Goal: Task Accomplishment & Management: Complete application form

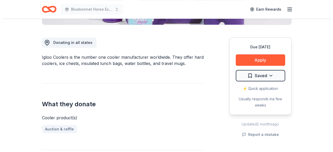
scroll to position [133, 0]
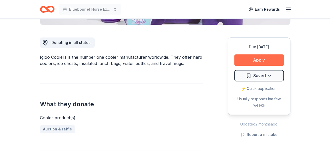
click at [261, 59] on button "Apply" at bounding box center [258, 59] width 49 height 11
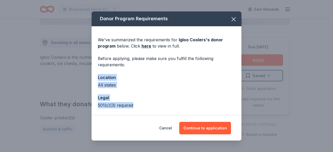
drag, startPoint x: 237, startPoint y: 68, endPoint x: 234, endPoint y: 110, distance: 42.5
click at [234, 110] on div "We've summarized the requirements for Igloo Coolers 's donor program below. Cli…" at bounding box center [167, 81] width 150 height 110
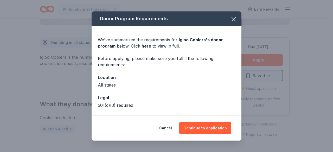
scroll to position [20, 0]
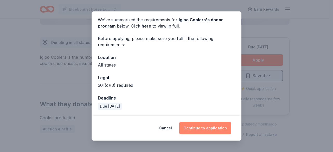
click at [204, 130] on button "Continue to application" at bounding box center [205, 128] width 52 height 13
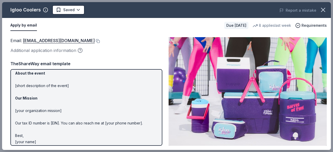
scroll to position [70, 0]
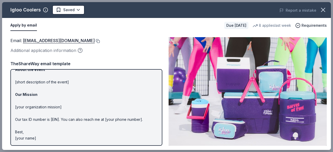
click at [95, 40] on button at bounding box center [97, 41] width 5 height 4
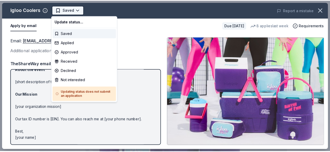
scroll to position [0, 0]
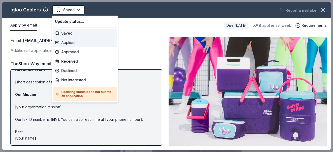
click at [69, 46] on div "Applied" at bounding box center [85, 42] width 64 height 9
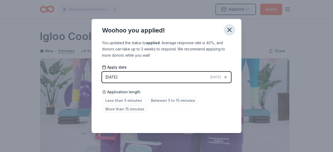
click at [230, 30] on icon "button" at bounding box center [230, 30] width 4 height 4
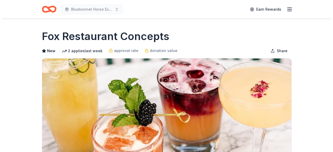
scroll to position [109, 0]
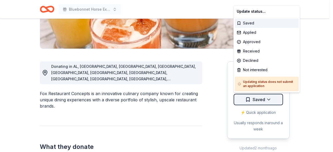
click at [253, 33] on div "Applied" at bounding box center [267, 32] width 64 height 9
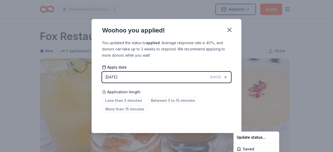
click at [136, 102] on html "Bluebonnet Horse Expo & Training Challenge Applied Apply Due in 23 days Share F…" at bounding box center [166, 76] width 333 height 152
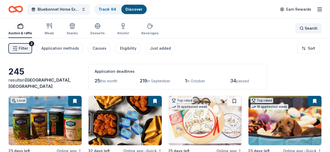
click at [300, 27] on div "Search" at bounding box center [308, 28] width 18 height 6
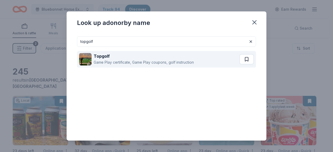
type input "topgolf"
click at [242, 61] on button at bounding box center [247, 59] width 15 height 10
click at [199, 62] on div "Topgolf Game Play certificate, Game Play coupons, golf instruction" at bounding box center [160, 59] width 162 height 17
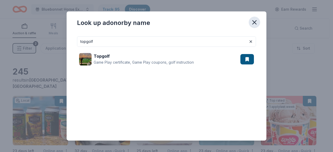
click at [255, 23] on icon "button" at bounding box center [255, 23] width 4 height 4
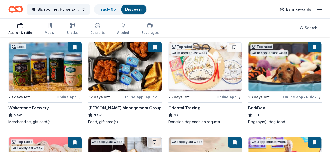
scroll to position [58, 0]
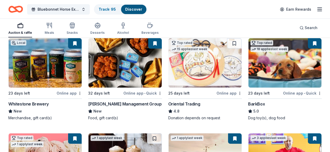
click at [112, 9] on link "Track · 95" at bounding box center [106, 9] width 17 height 4
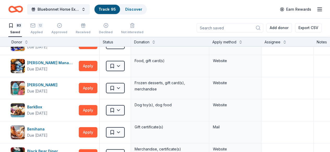
scroll to position [78, 0]
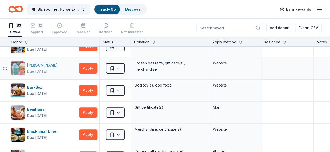
drag, startPoint x: 51, startPoint y: 65, endPoint x: 39, endPoint y: 65, distance: 12.8
click at [39, 65] on div "[PERSON_NAME]" at bounding box center [43, 65] width 32 height 6
click at [44, 107] on div "Benihana" at bounding box center [37, 110] width 20 height 6
click at [53, 129] on div "Black Bear Diner" at bounding box center [43, 132] width 33 height 6
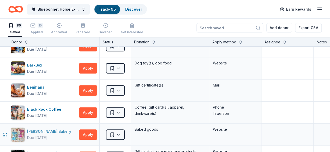
click at [40, 133] on div "[PERSON_NAME] Bakery" at bounding box center [50, 132] width 46 height 6
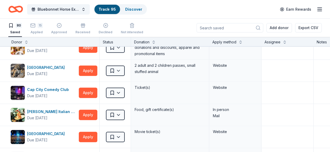
scroll to position [328, 0]
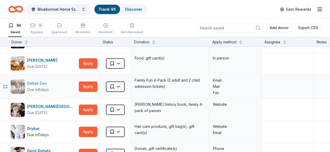
drag, startPoint x: 42, startPoint y: 80, endPoint x: 27, endPoint y: 83, distance: 15.4
click at [25, 83] on img "button" at bounding box center [18, 87] width 14 height 14
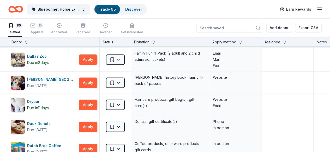
scroll to position [362, 0]
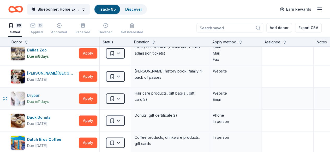
click at [37, 94] on div "Drybar" at bounding box center [38, 95] width 22 height 6
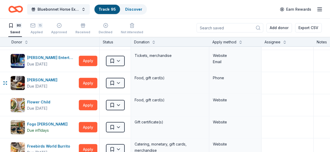
scroll to position [476, 0]
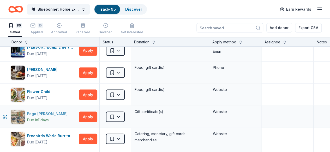
click at [48, 113] on div "Fogo de Chao" at bounding box center [48, 114] width 42 height 6
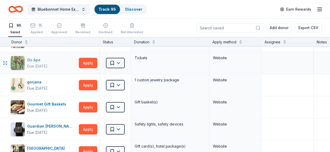
click at [39, 60] on div "Go Ape" at bounding box center [37, 60] width 20 height 6
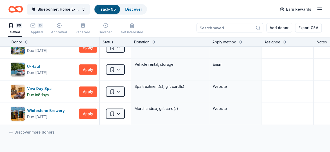
scroll to position [1688, 0]
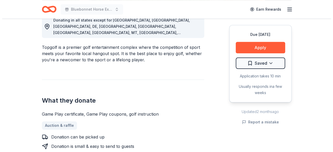
scroll to position [181, 0]
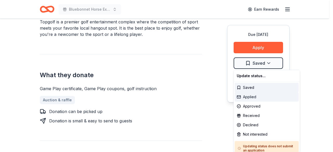
click at [253, 97] on div "Applied" at bounding box center [267, 96] width 64 height 9
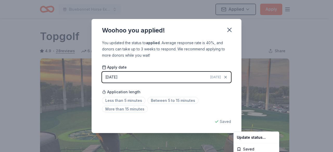
click at [177, 102] on html "Bluebonnet Horse Expo & Training Challenge Applied Apply Due in 23 days Share T…" at bounding box center [166, 76] width 333 height 152
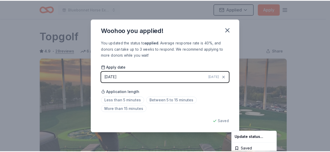
scroll to position [133, 0]
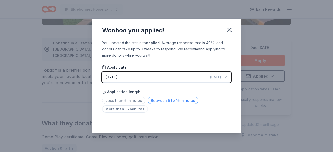
click at [163, 103] on span "Between 5 to 15 minutes" at bounding box center [173, 100] width 51 height 7
click at [231, 27] on icon "button" at bounding box center [229, 29] width 7 height 7
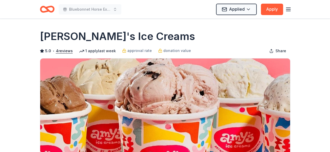
click at [51, 8] on icon "Home" at bounding box center [47, 9] width 15 height 12
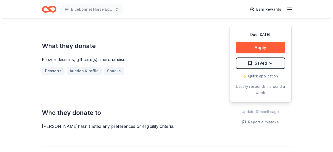
scroll to position [202, 0]
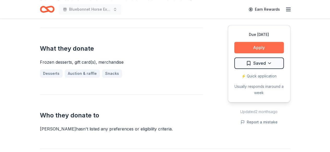
click at [261, 45] on button "Apply" at bounding box center [258, 47] width 49 height 11
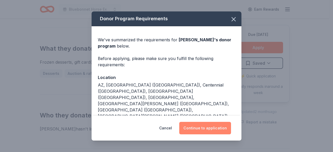
click at [211, 129] on button "Continue to application" at bounding box center [205, 128] width 52 height 13
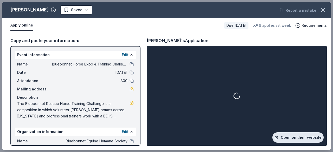
click at [302, 138] on link "Open on their website" at bounding box center [298, 138] width 51 height 10
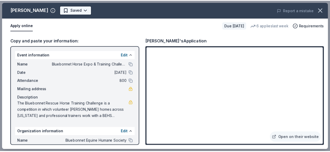
scroll to position [0, 0]
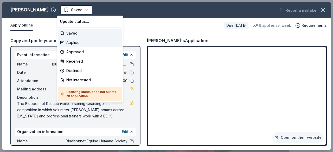
click at [82, 42] on div "Applied" at bounding box center [90, 42] width 64 height 9
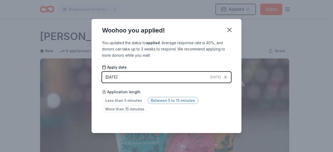
click at [156, 101] on span "Between 5 to 15 minutes" at bounding box center [173, 100] width 51 height 7
click at [230, 31] on icon "button" at bounding box center [229, 29] width 7 height 7
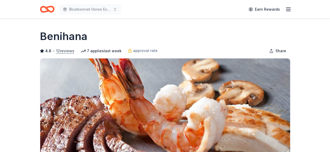
click at [63, 49] on button "12 reviews" at bounding box center [65, 51] width 18 height 6
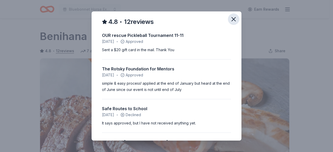
click at [232, 19] on icon "button" at bounding box center [234, 19] width 4 height 4
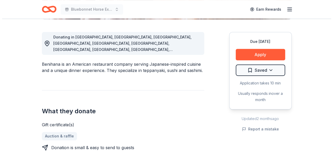
scroll to position [148, 0]
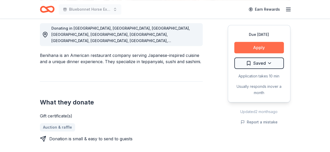
click at [260, 42] on button "Apply" at bounding box center [258, 47] width 49 height 11
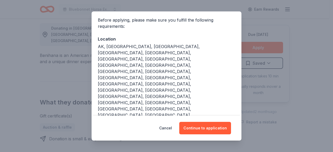
scroll to position [39, 0]
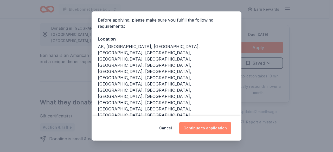
click at [212, 126] on button "Continue to application" at bounding box center [205, 128] width 52 height 13
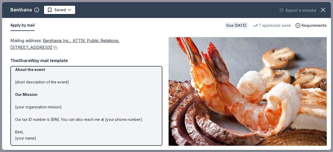
scroll to position [0, 0]
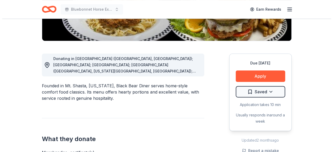
scroll to position [133, 0]
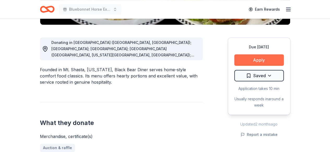
click at [257, 60] on button "Apply" at bounding box center [258, 59] width 49 height 11
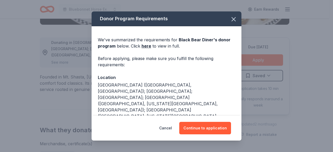
scroll to position [65, 0]
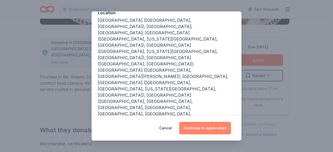
click at [195, 123] on button "Continue to application" at bounding box center [205, 128] width 52 height 13
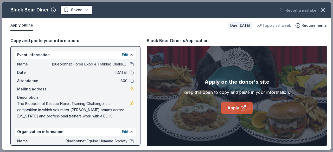
click at [233, 107] on link "Apply" at bounding box center [237, 108] width 32 height 13
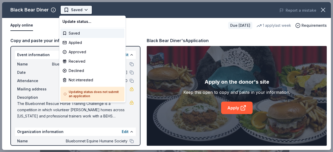
scroll to position [0, 0]
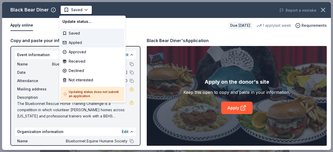
click at [78, 41] on div "Applied" at bounding box center [92, 42] width 64 height 9
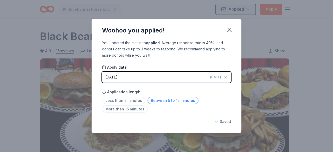
click at [181, 100] on span "Between 5 to 15 minutes" at bounding box center [173, 100] width 51 height 7
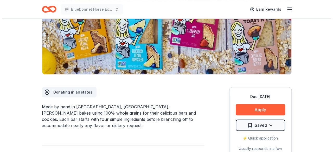
scroll to position [81, 0]
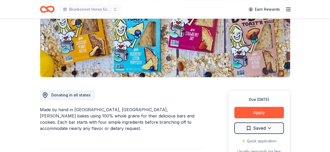
click at [254, 107] on div "Due [DATE] Apply Saved ⚡️ Quick application Usually responds in a few weeks" at bounding box center [258, 129] width 63 height 78
click at [257, 113] on button "Apply" at bounding box center [258, 112] width 49 height 11
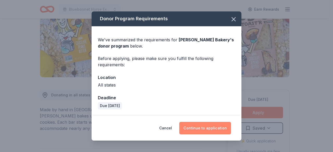
click at [211, 129] on button "Continue to application" at bounding box center [205, 128] width 52 height 13
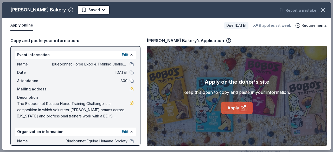
click at [236, 110] on link "Apply" at bounding box center [237, 108] width 32 height 13
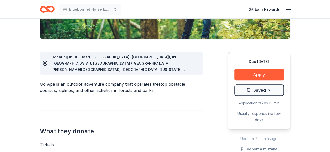
scroll to position [133, 0]
